Goal: Task Accomplishment & Management: Use online tool/utility

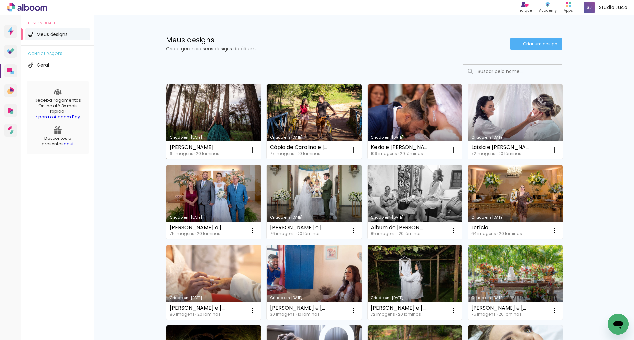
click at [212, 124] on link "Criado em [DATE]" at bounding box center [213, 122] width 95 height 75
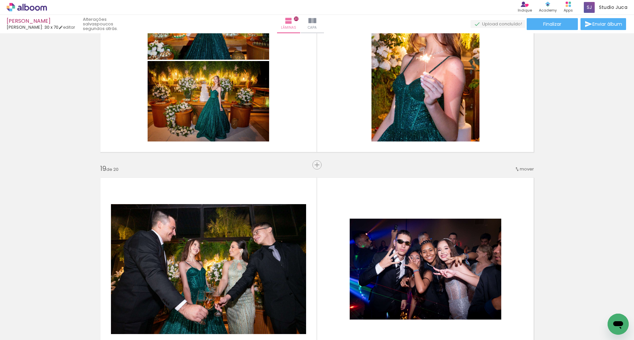
scroll to position [3731, 0]
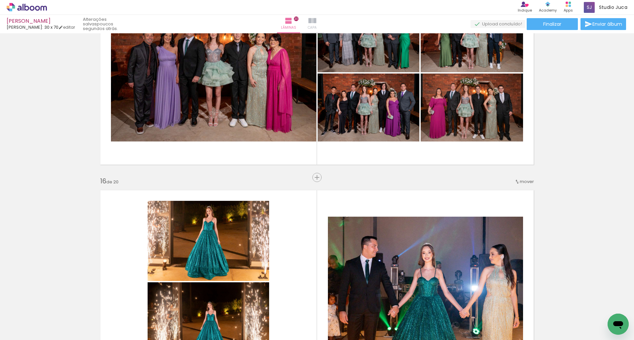
click at [316, 23] on iron-icon at bounding box center [312, 21] width 8 height 8
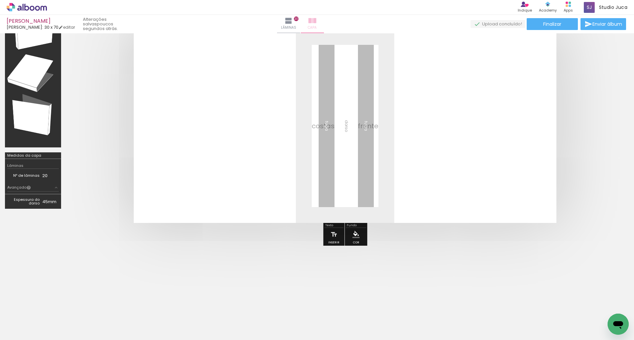
scroll to position [44, 0]
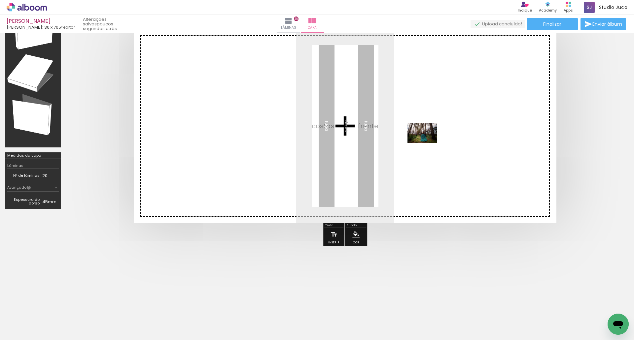
drag, startPoint x: 312, startPoint y: 244, endPoint x: 428, endPoint y: 142, distance: 154.5
click at [428, 142] on quentale-workspace at bounding box center [317, 170] width 634 height 340
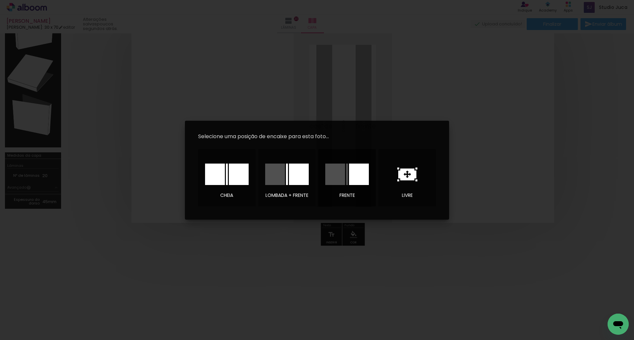
click at [363, 176] on div at bounding box center [359, 174] width 20 height 21
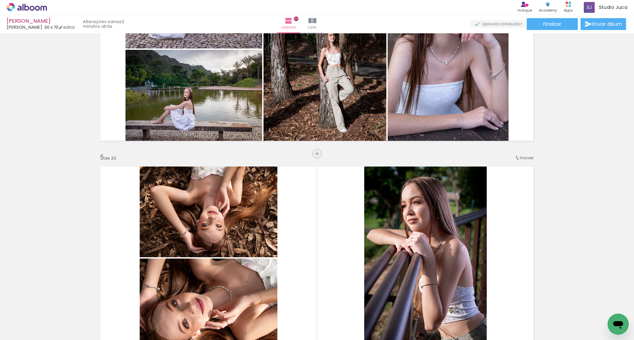
scroll to position [297, 0]
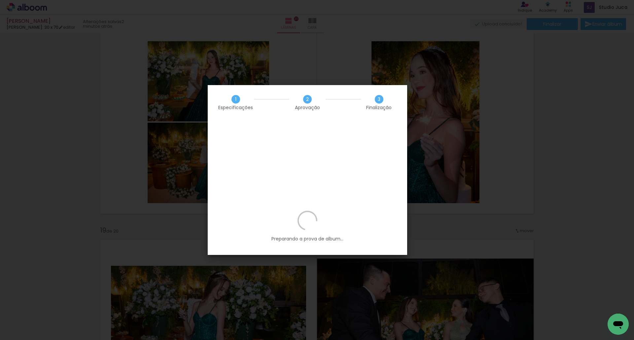
click at [343, 211] on p "Preparando a prova de album..." at bounding box center [308, 226] width 180 height 31
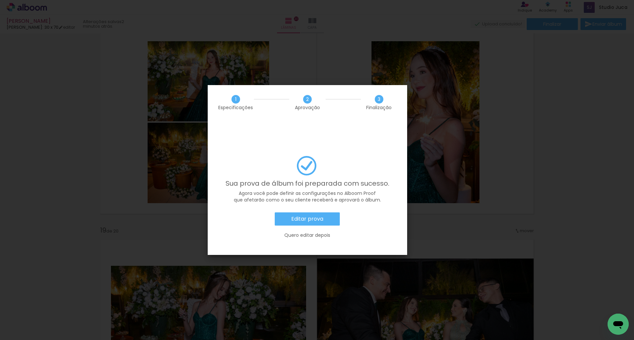
click at [314, 213] on paper-button "Editar prova" at bounding box center [307, 219] width 65 height 13
